Goal: Transaction & Acquisition: Purchase product/service

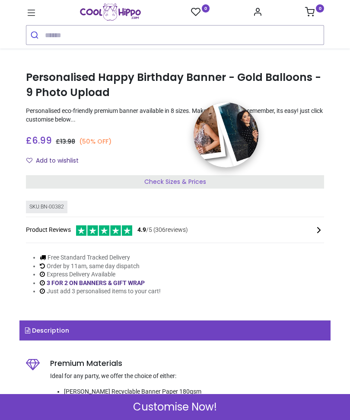
scroll to position [123, 0]
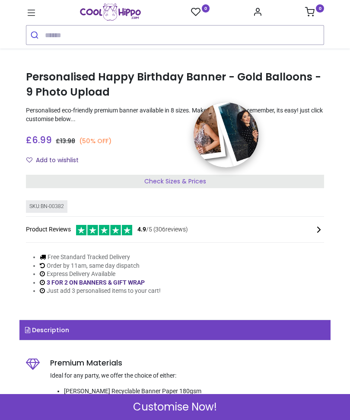
click at [243, 141] on div "£ 6.99 6.99 GBP £ 13.98 (50% OFF) £ 13.98 Not Available For Sale" at bounding box center [175, 138] width 298 height 16
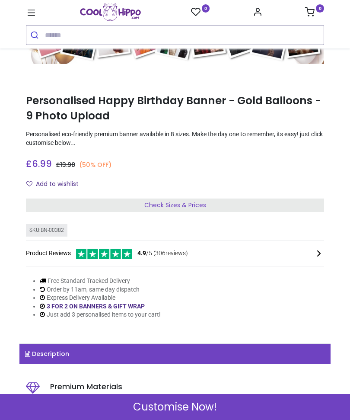
scroll to position [118, 0]
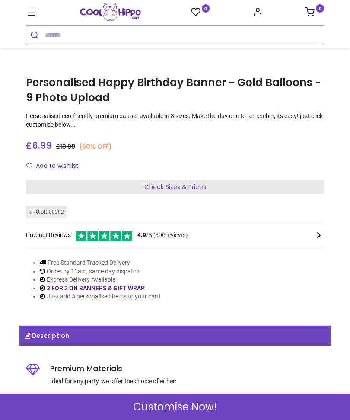
click at [184, 185] on span "Check Sizes & Prices" at bounding box center [175, 186] width 62 height 9
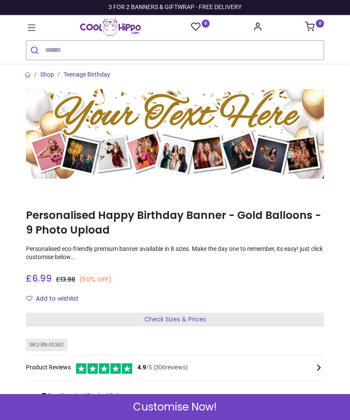
click at [284, 139] on img at bounding box center [175, 133] width 298 height 89
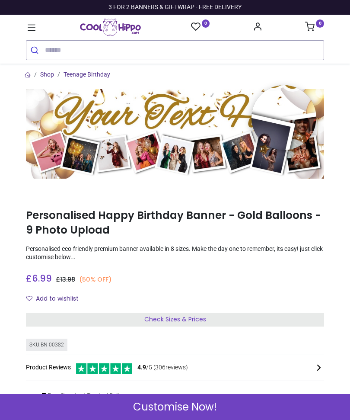
click at [315, 198] on div "Personalised Happy Birthday Banner - Gold Balloons - 9 Photo Upload [URL][DOMAI…" at bounding box center [174, 263] width 311 height 368
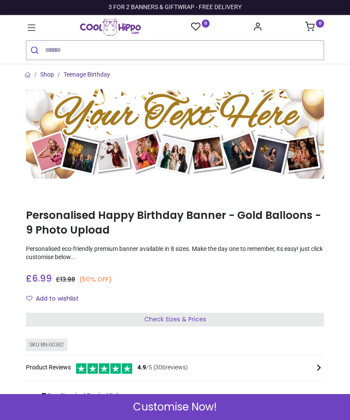
click at [102, 227] on h1 "Personalised Happy Birthday Banner - Gold Balloons - 9 Photo Upload" at bounding box center [175, 223] width 298 height 30
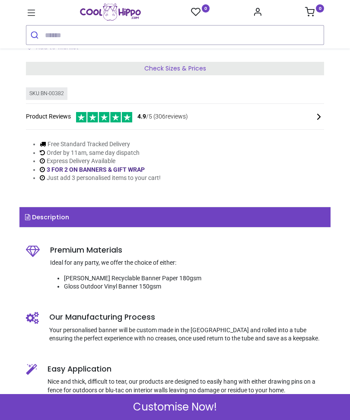
scroll to position [242, 0]
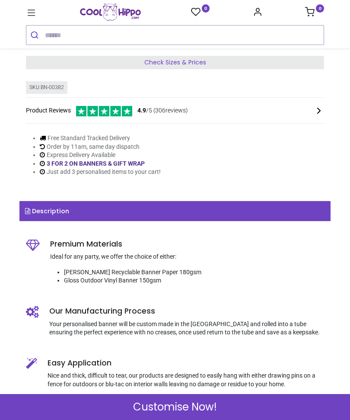
click at [293, 211] on link "Description" at bounding box center [174, 211] width 311 height 20
click at [182, 410] on span "Customise Now!" at bounding box center [175, 406] width 84 height 15
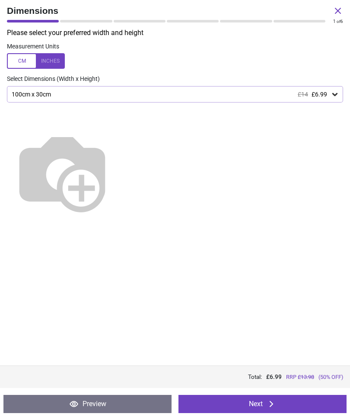
click at [258, 403] on button "Next" at bounding box center [263, 404] width 168 height 18
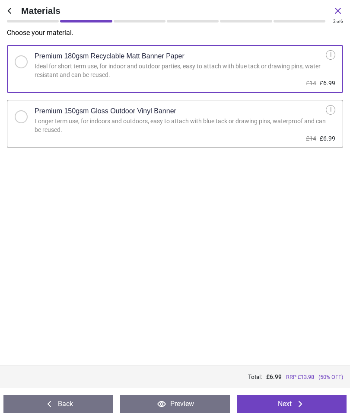
click at [281, 399] on button "Next" at bounding box center [292, 404] width 110 height 18
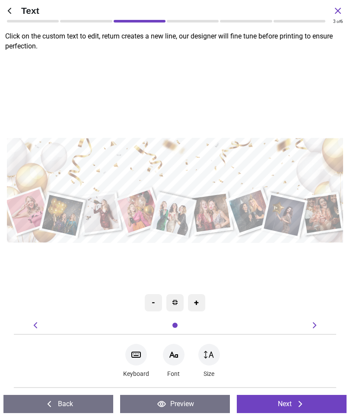
click at [140, 357] on icon at bounding box center [136, 354] width 9 height 5
type textarea "**********"
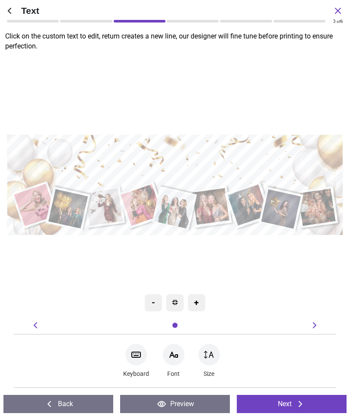
click at [287, 408] on button "Next" at bounding box center [292, 404] width 110 height 18
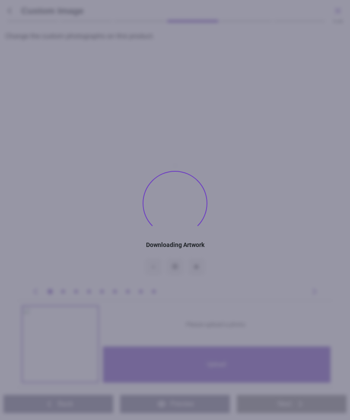
type textarea "**********"
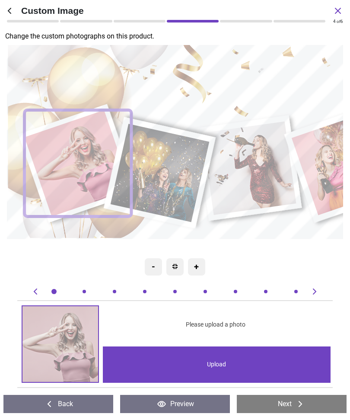
click at [73, 355] on img at bounding box center [60, 344] width 76 height 76
